Goal: Obtain resource: Download file/media

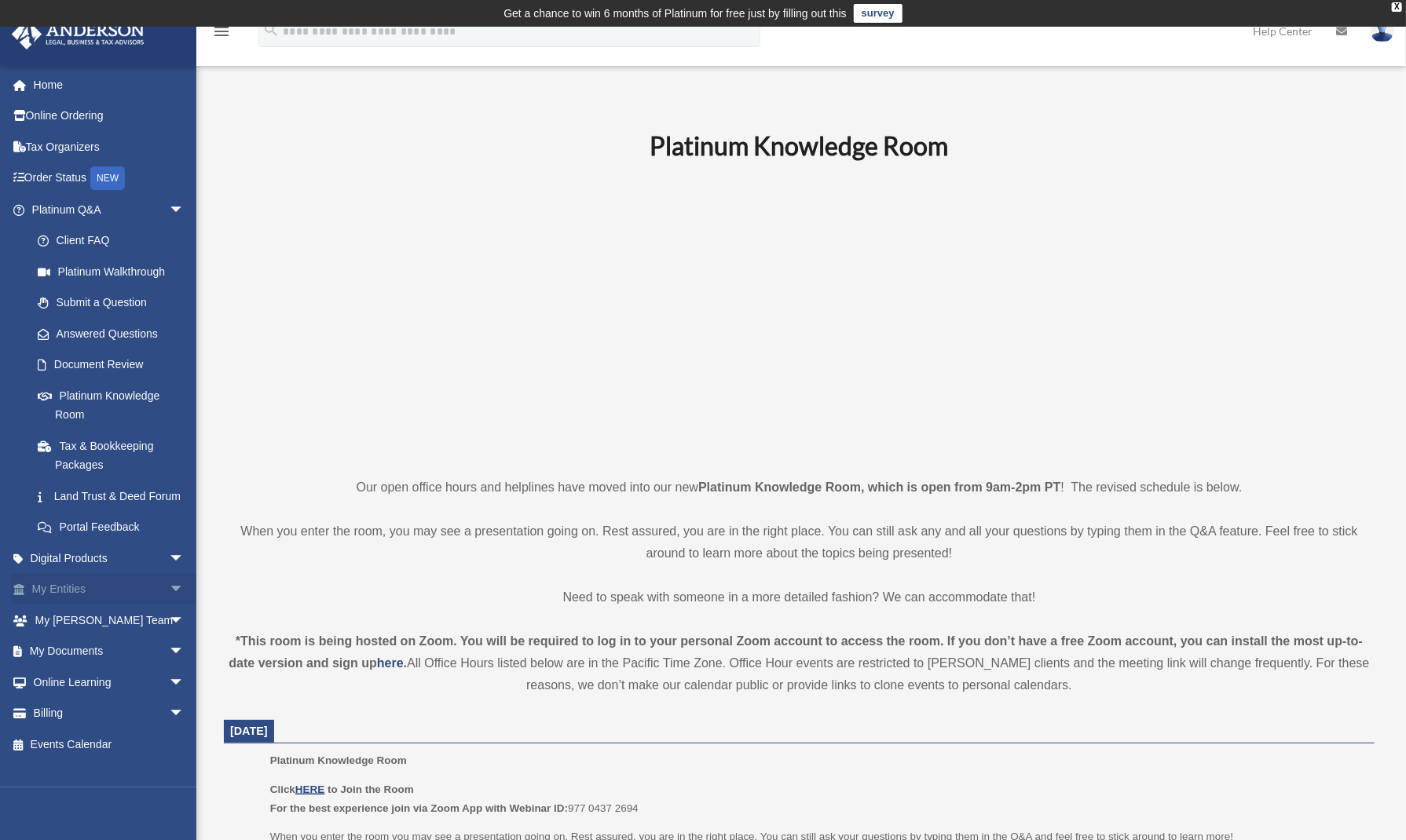
click at [151, 606] on link "My Entities arrow_drop_down" at bounding box center [109, 589] width 197 height 31
click at [169, 669] on span "arrow_drop_down" at bounding box center [184, 652] width 31 height 32
click at [107, 697] on link "Box" at bounding box center [115, 682] width 187 height 31
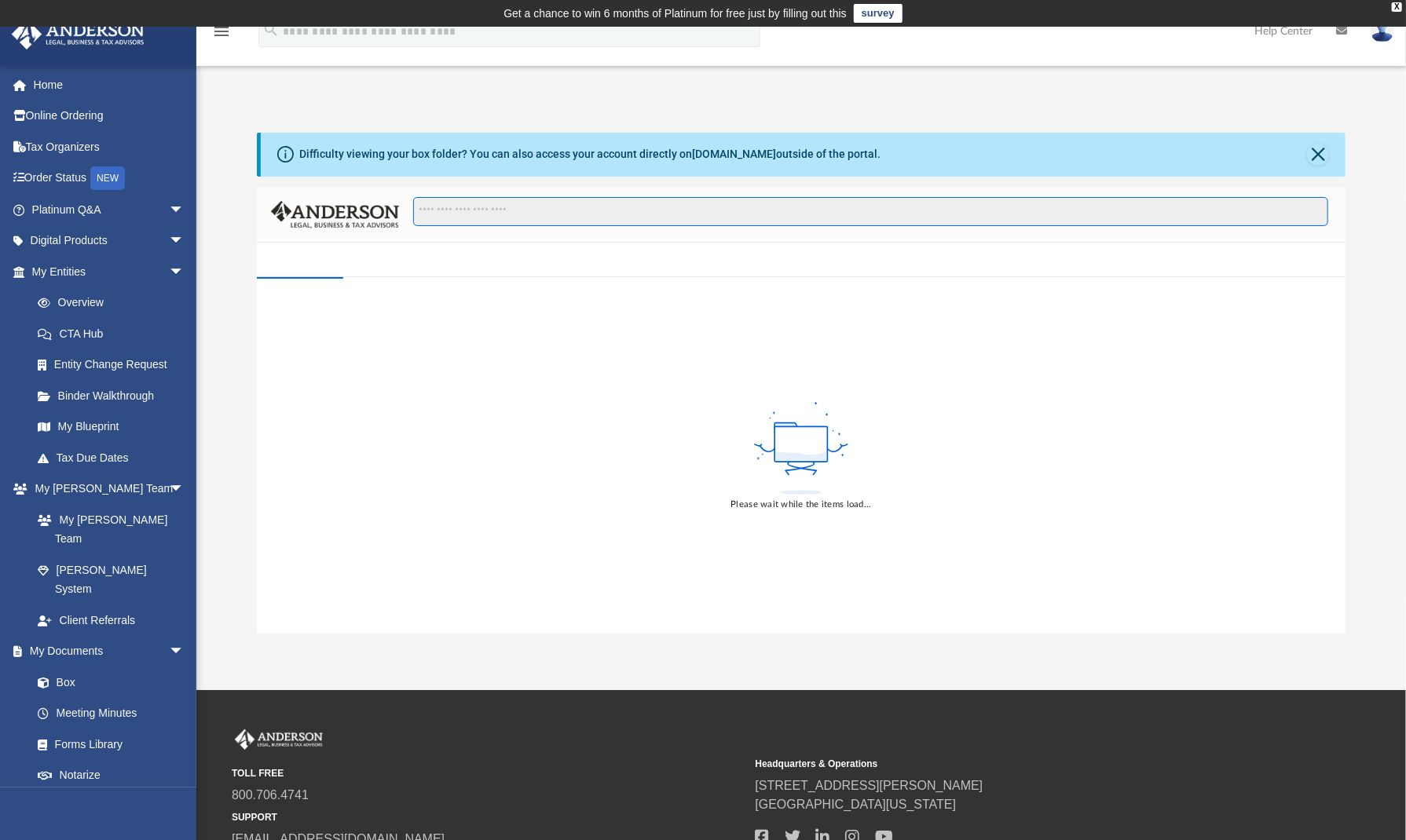
click at [624, 218] on input "Search files and folders" at bounding box center [870, 212] width 915 height 30
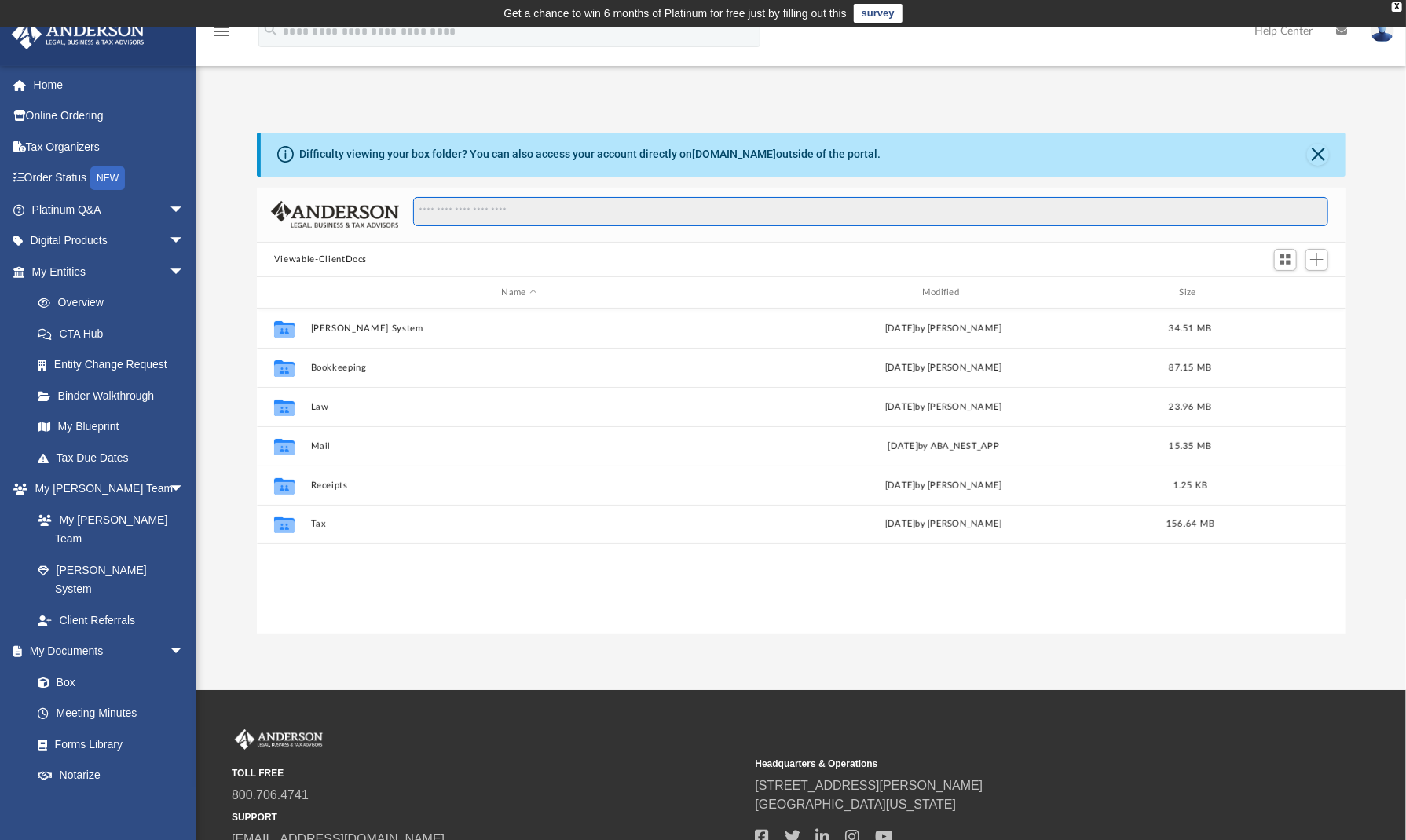
scroll to position [345, 1076]
type input "*"
type input "**********"
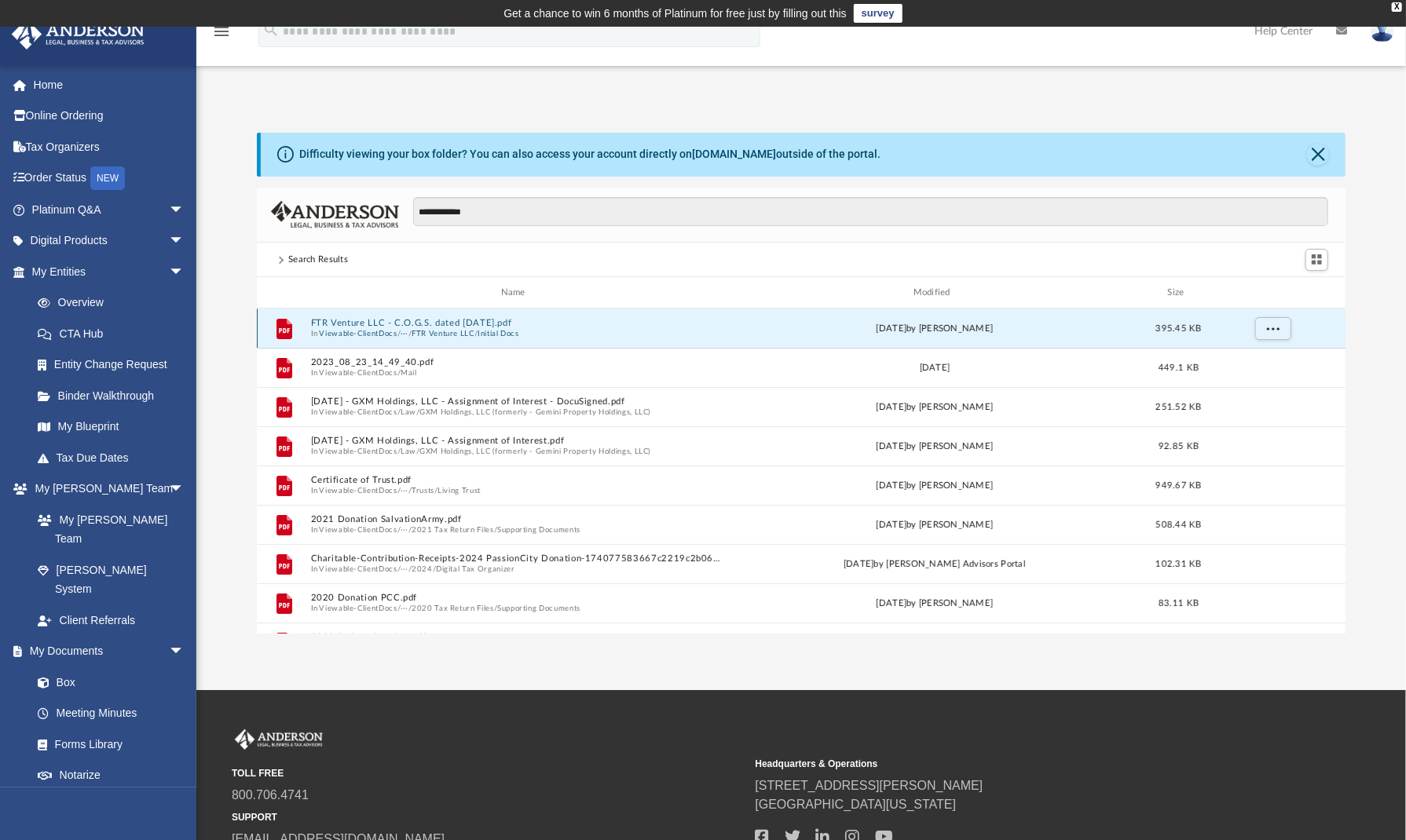
click at [489, 318] on button "FTR Venture LLC - C.O.G.S. dated [DATE].pdf" at bounding box center [516, 322] width 411 height 10
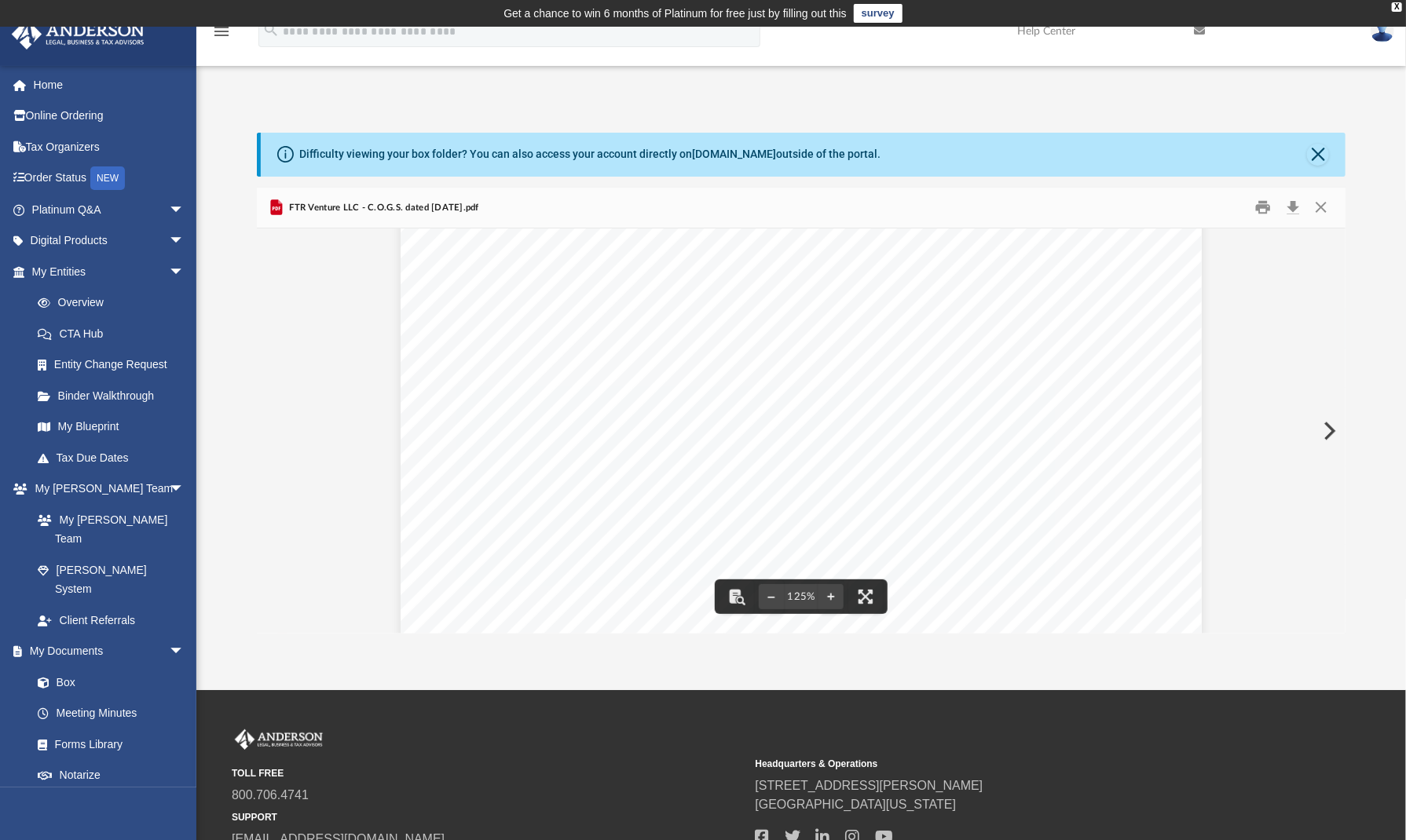
scroll to position [314, 0]
click at [1260, 211] on button "Print" at bounding box center [1263, 207] width 31 height 24
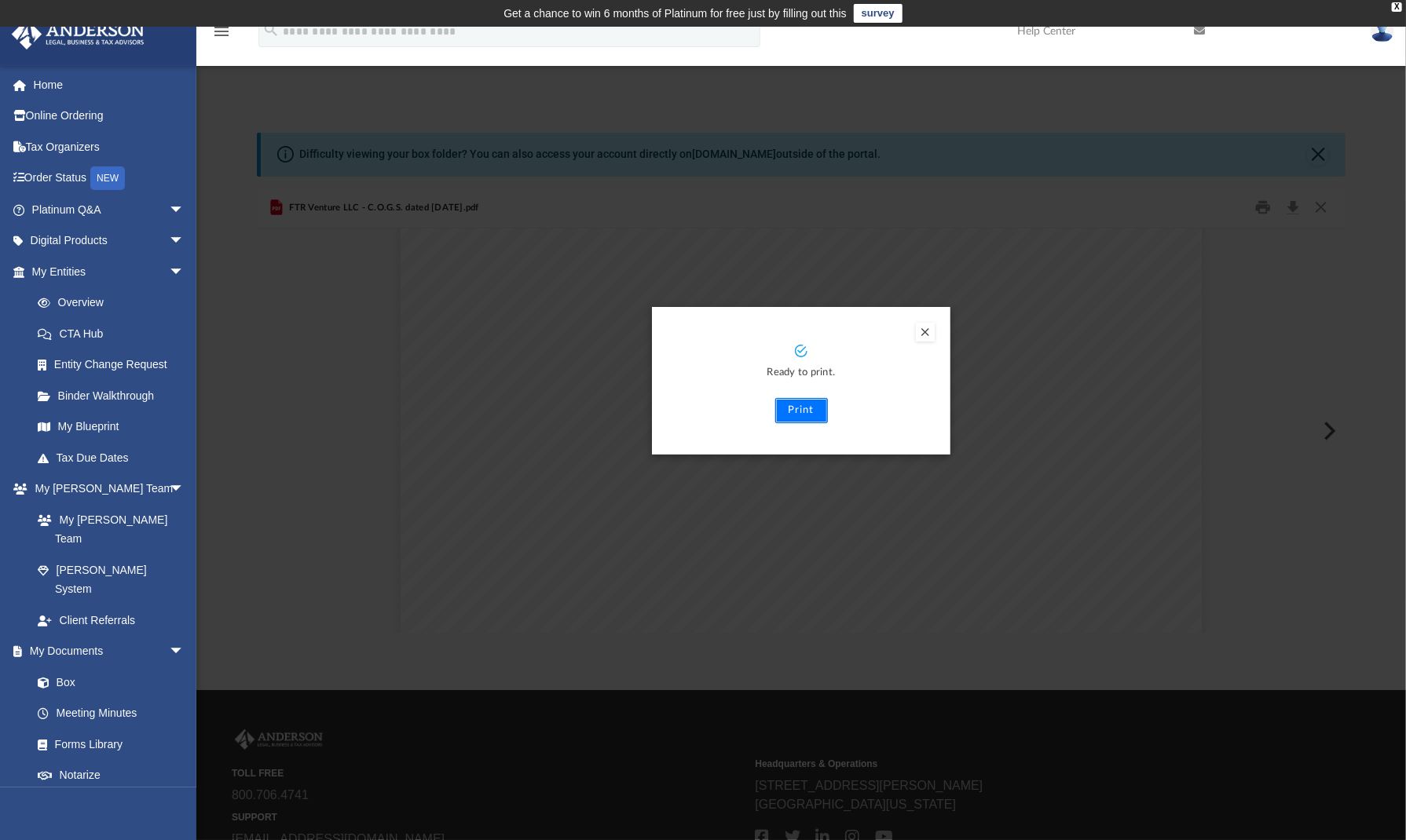
click at [811, 407] on button "Print" at bounding box center [801, 410] width 52 height 25
